Goal: Transaction & Acquisition: Purchase product/service

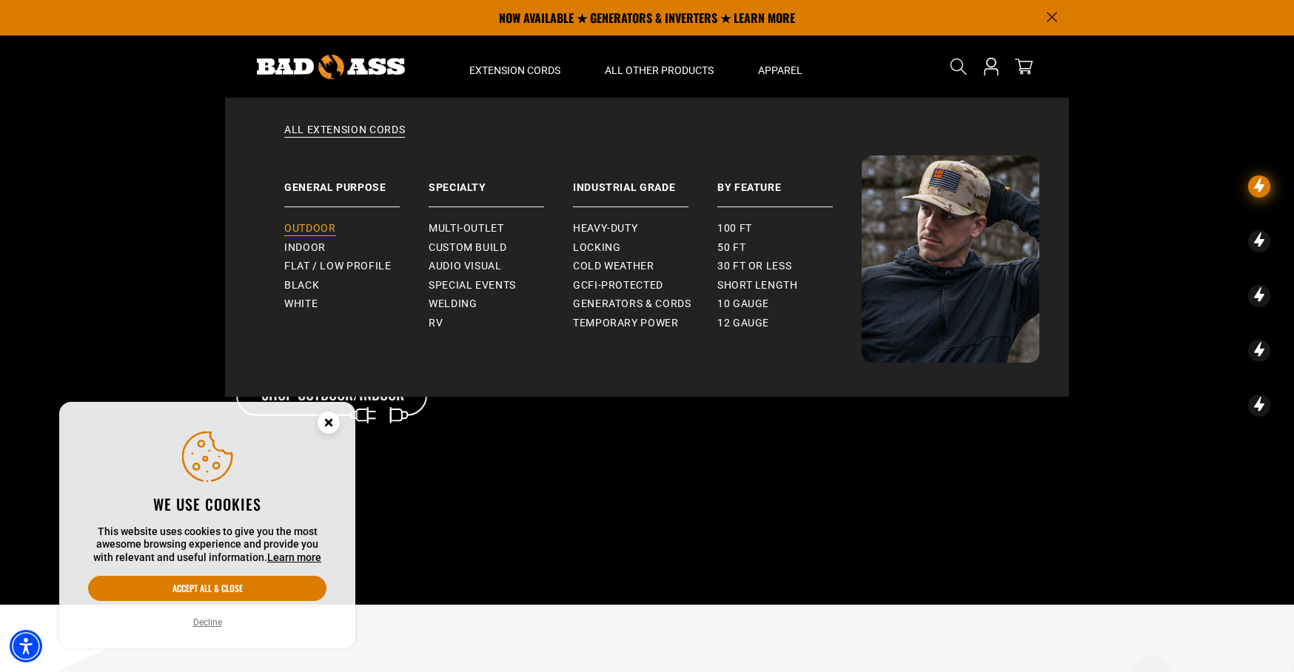
click at [322, 229] on span "Outdoor" at bounding box center [309, 228] width 51 height 13
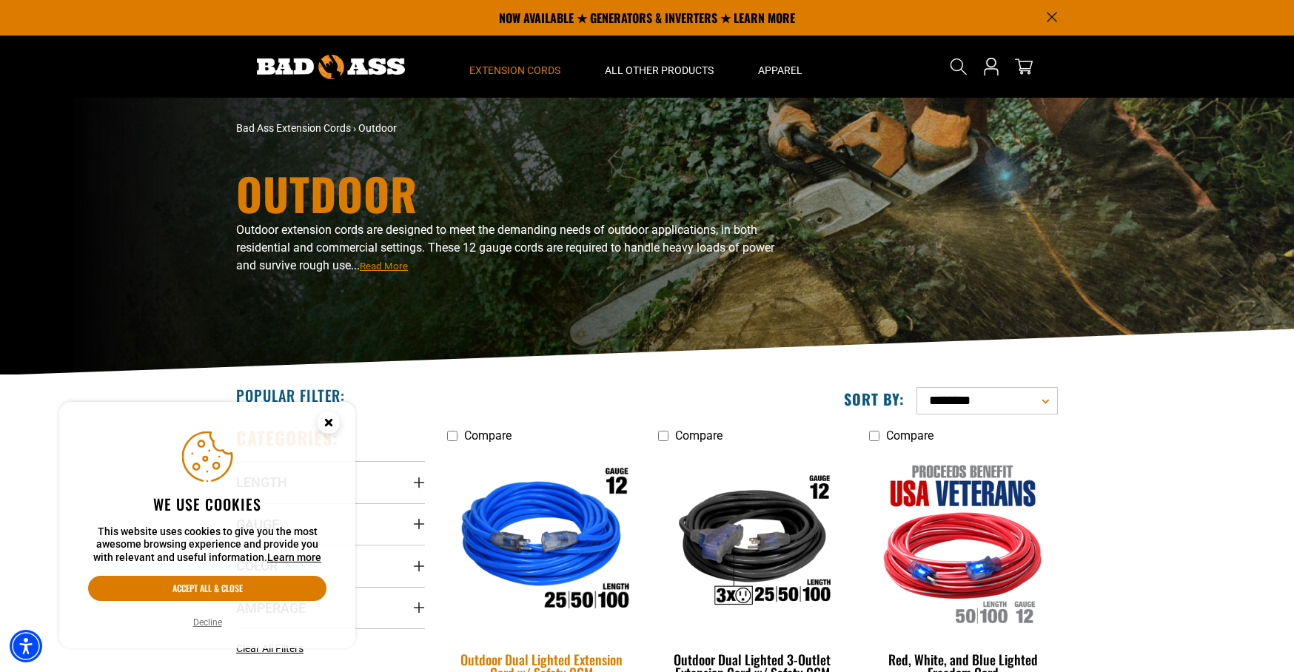
click at [579, 514] on img at bounding box center [541, 542] width 207 height 189
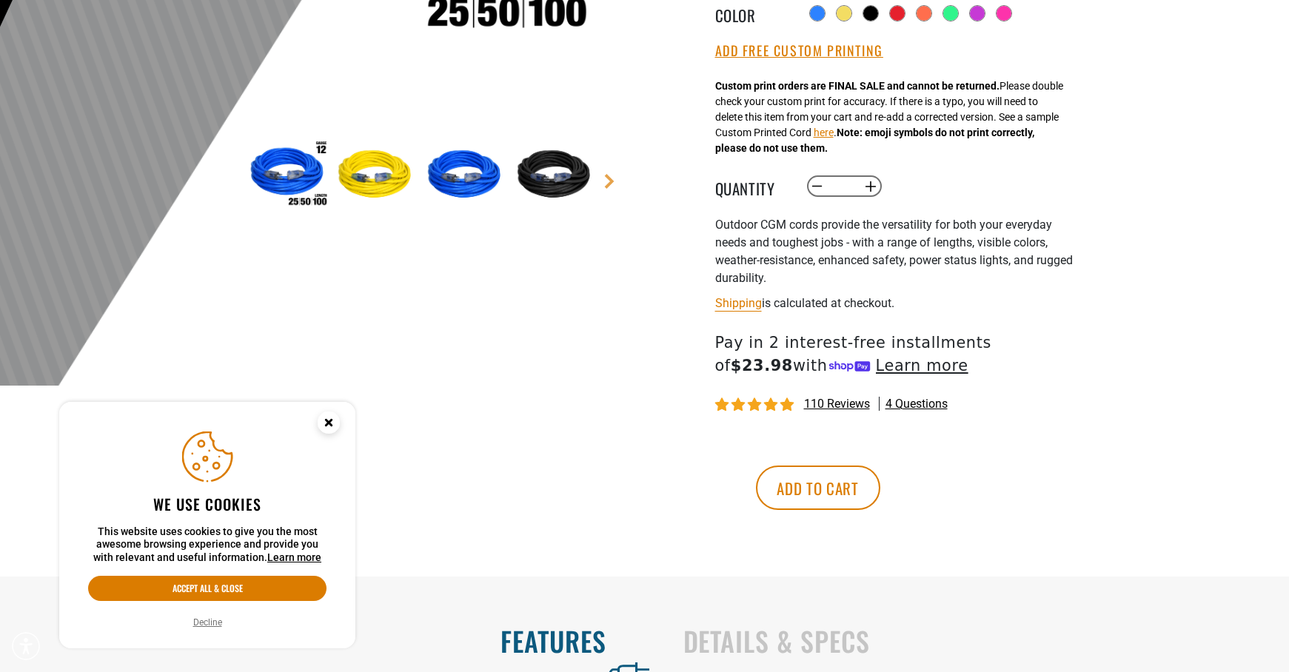
scroll to position [452, 0]
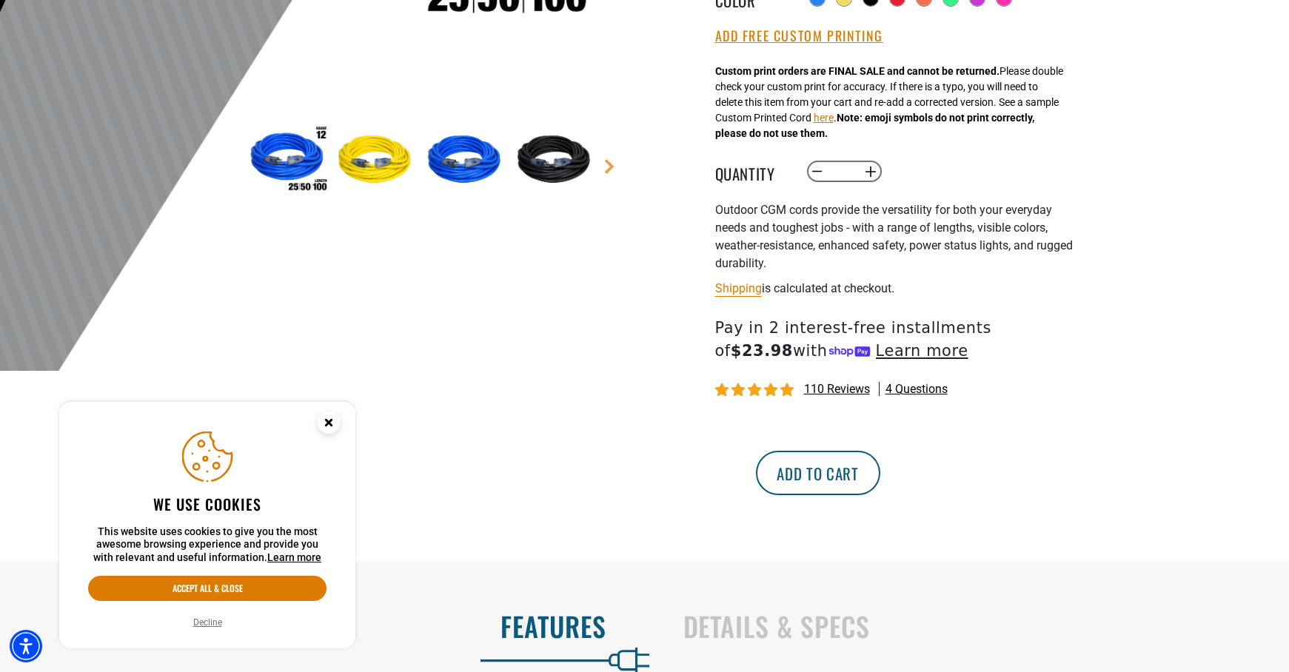
click at [880, 469] on button "Add to cart" at bounding box center [818, 473] width 124 height 44
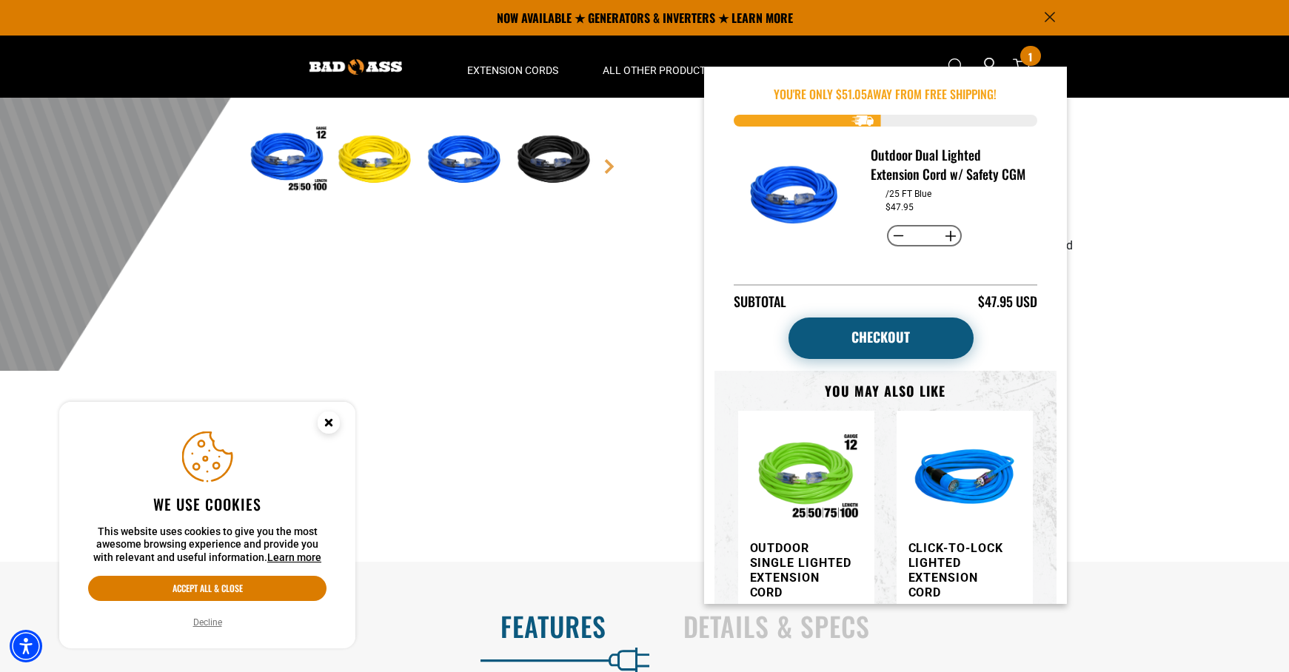
click at [883, 355] on link "Checkout" at bounding box center [880, 338] width 185 height 41
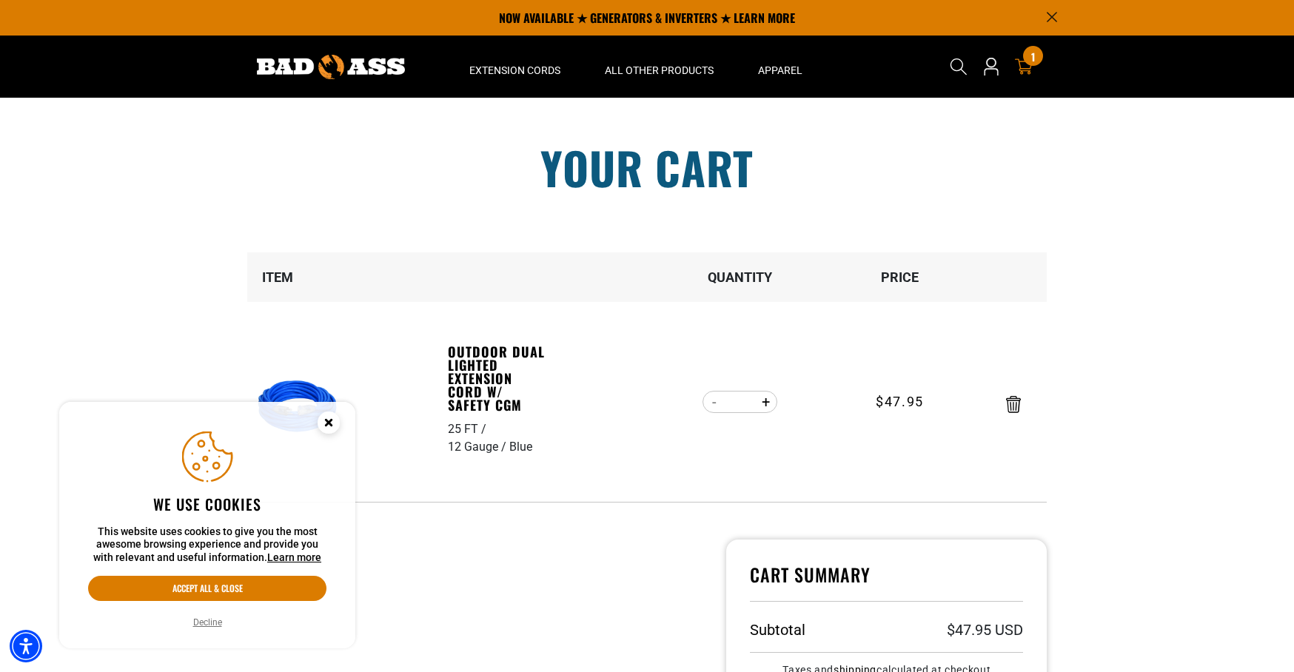
click at [325, 426] on circle "Cookie Consent" at bounding box center [329, 423] width 22 height 22
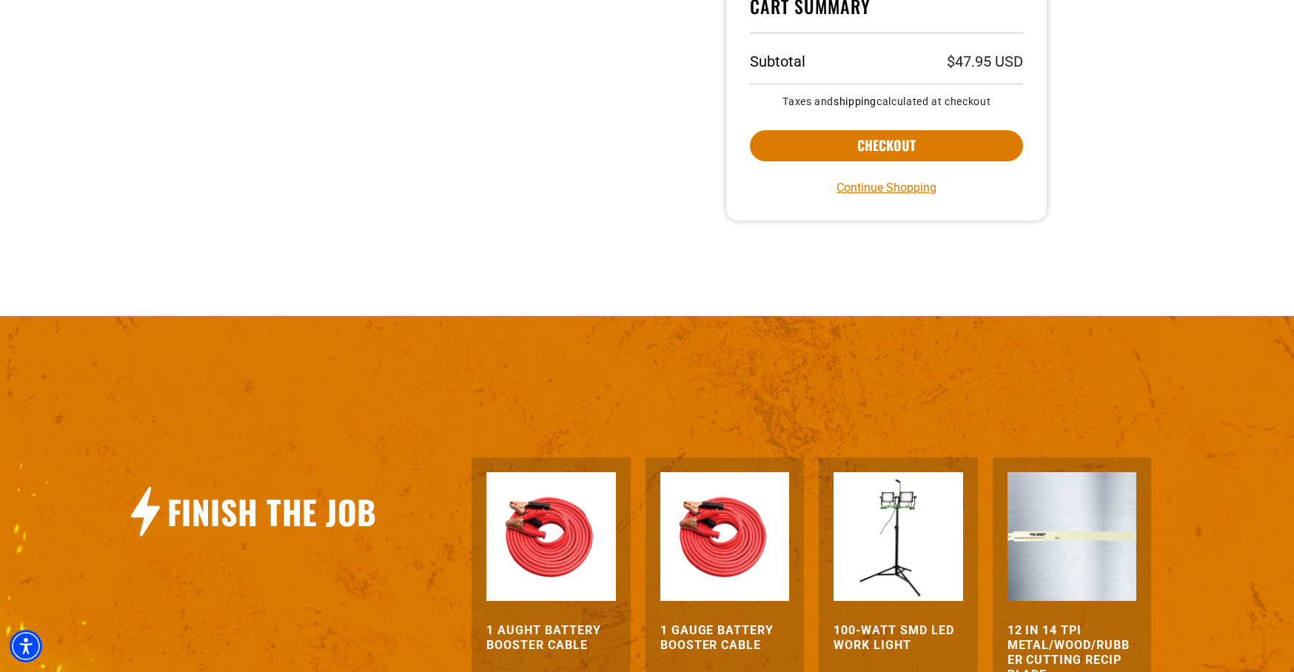
scroll to position [592, 0]
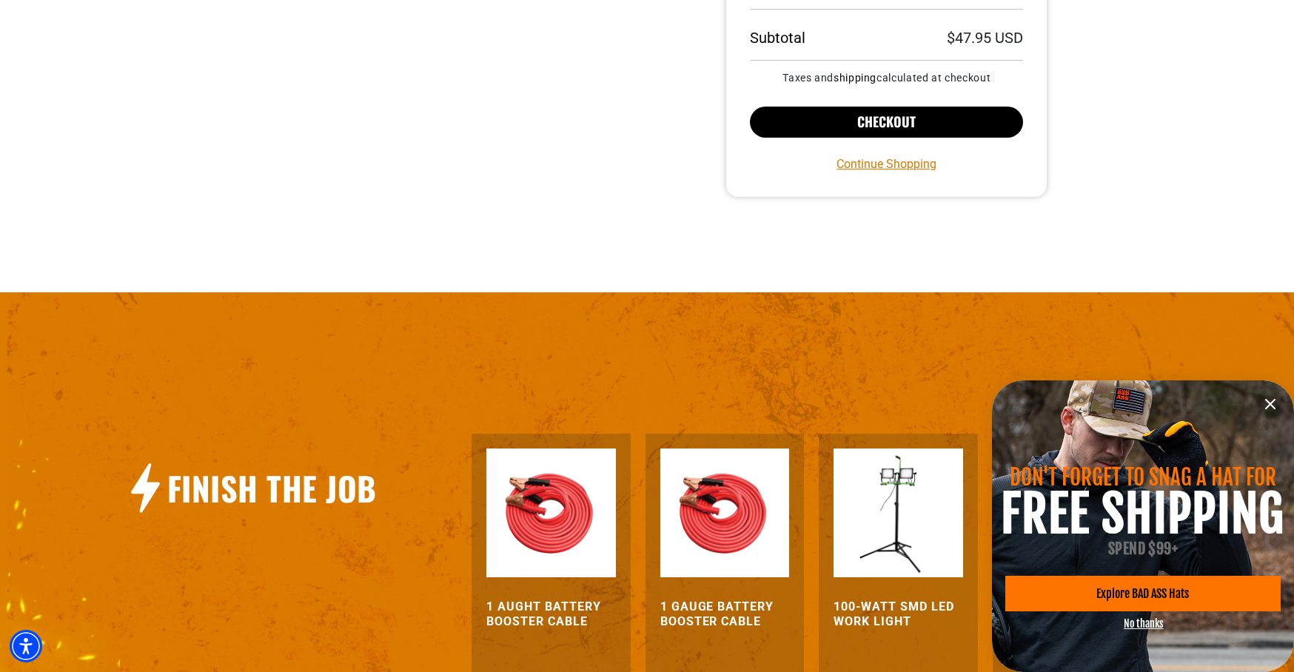
click at [806, 126] on button "Checkout" at bounding box center [886, 122] width 273 height 31
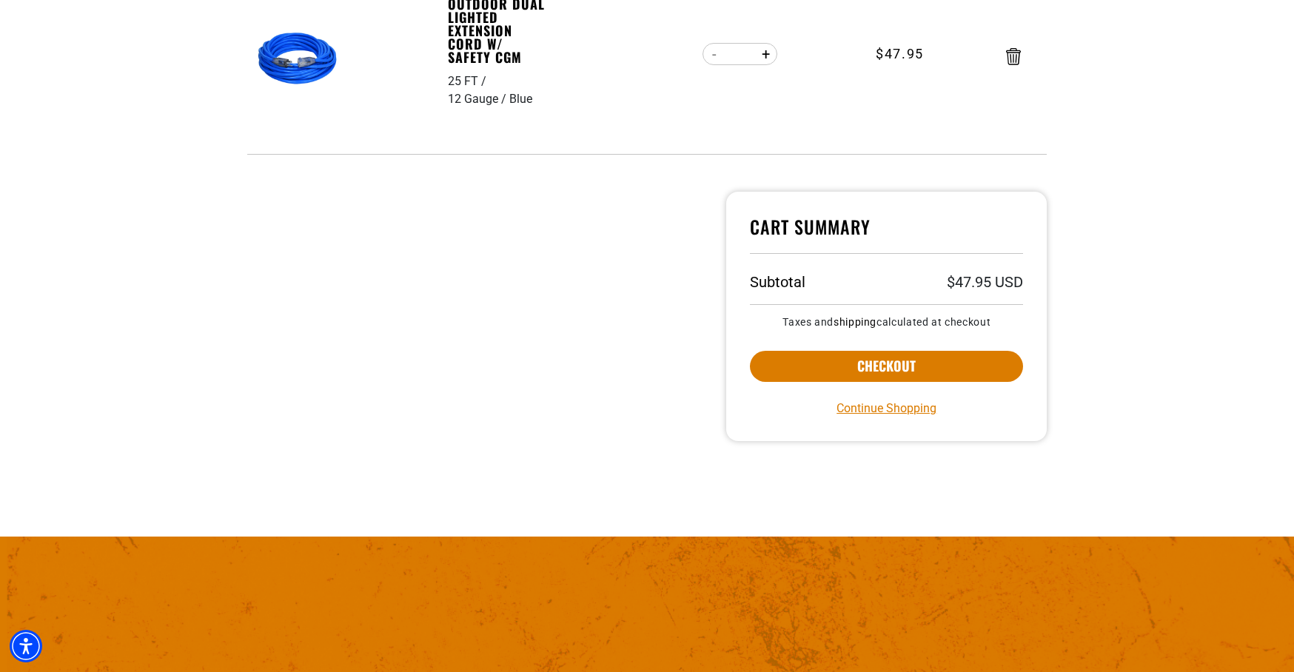
scroll to position [383, 0]
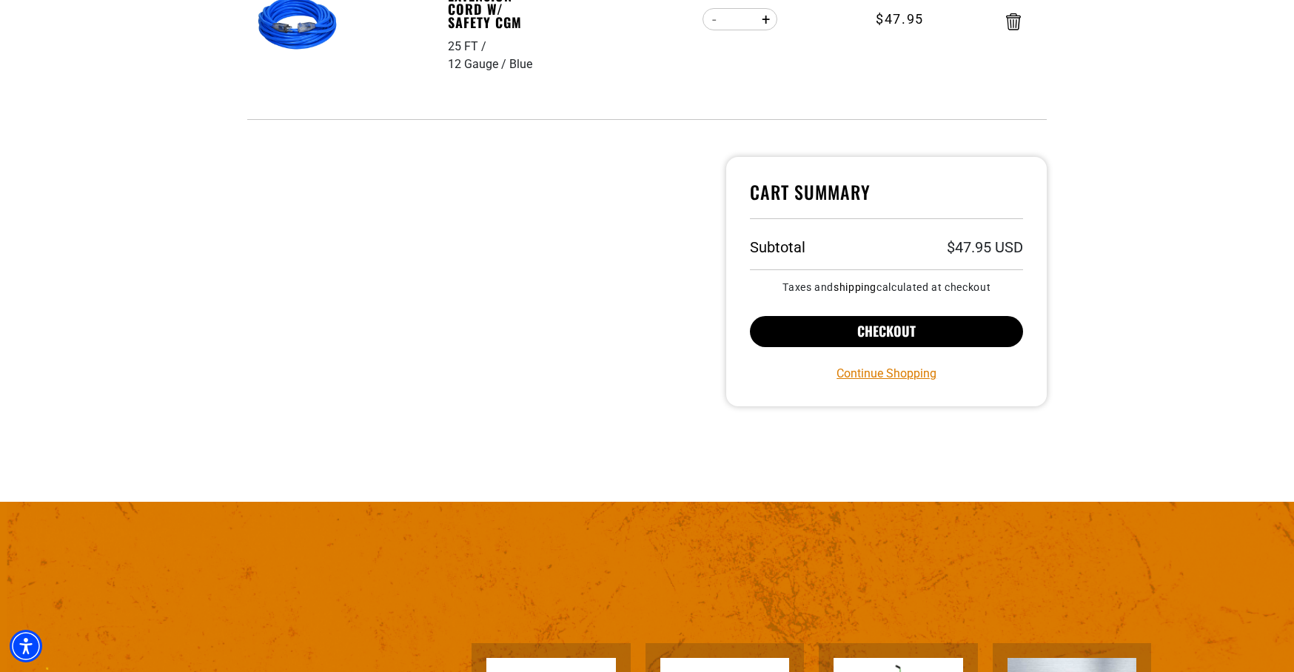
click at [848, 323] on button "Checkout" at bounding box center [886, 331] width 273 height 31
